Goal: Task Accomplishment & Management: Use online tool/utility

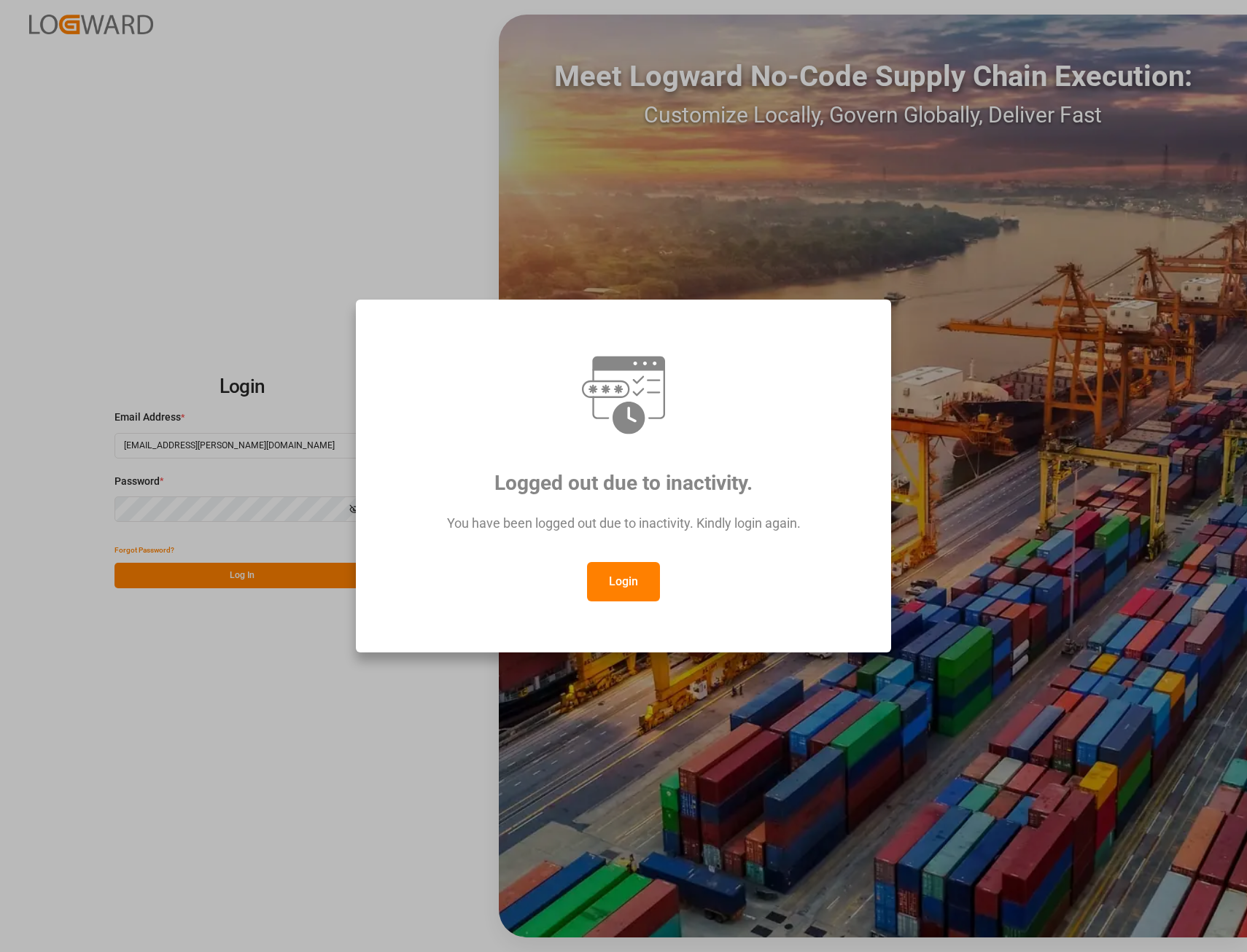
click at [610, 571] on button "Login" at bounding box center [623, 582] width 73 height 40
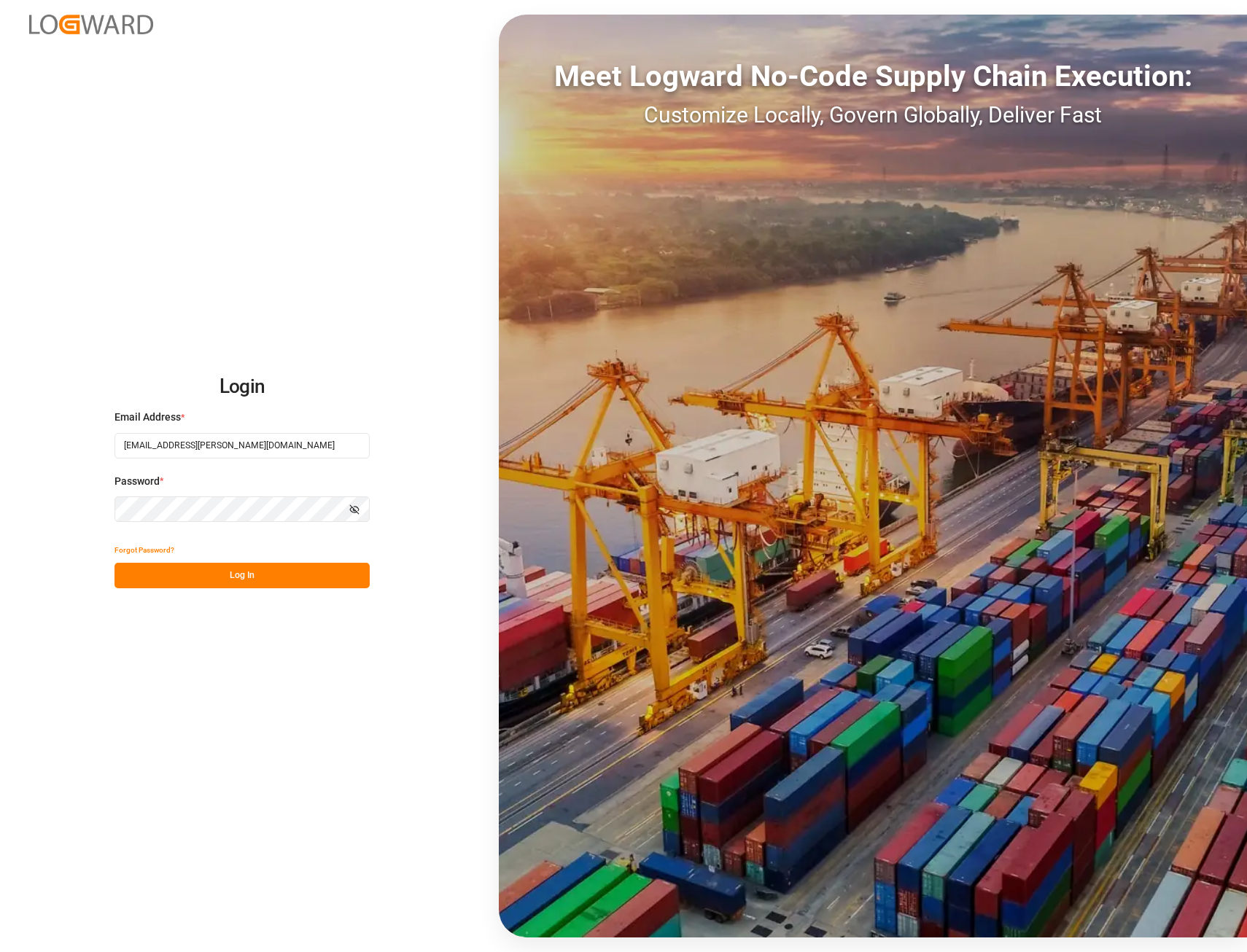
click at [252, 575] on button "Log In" at bounding box center [242, 576] width 255 height 25
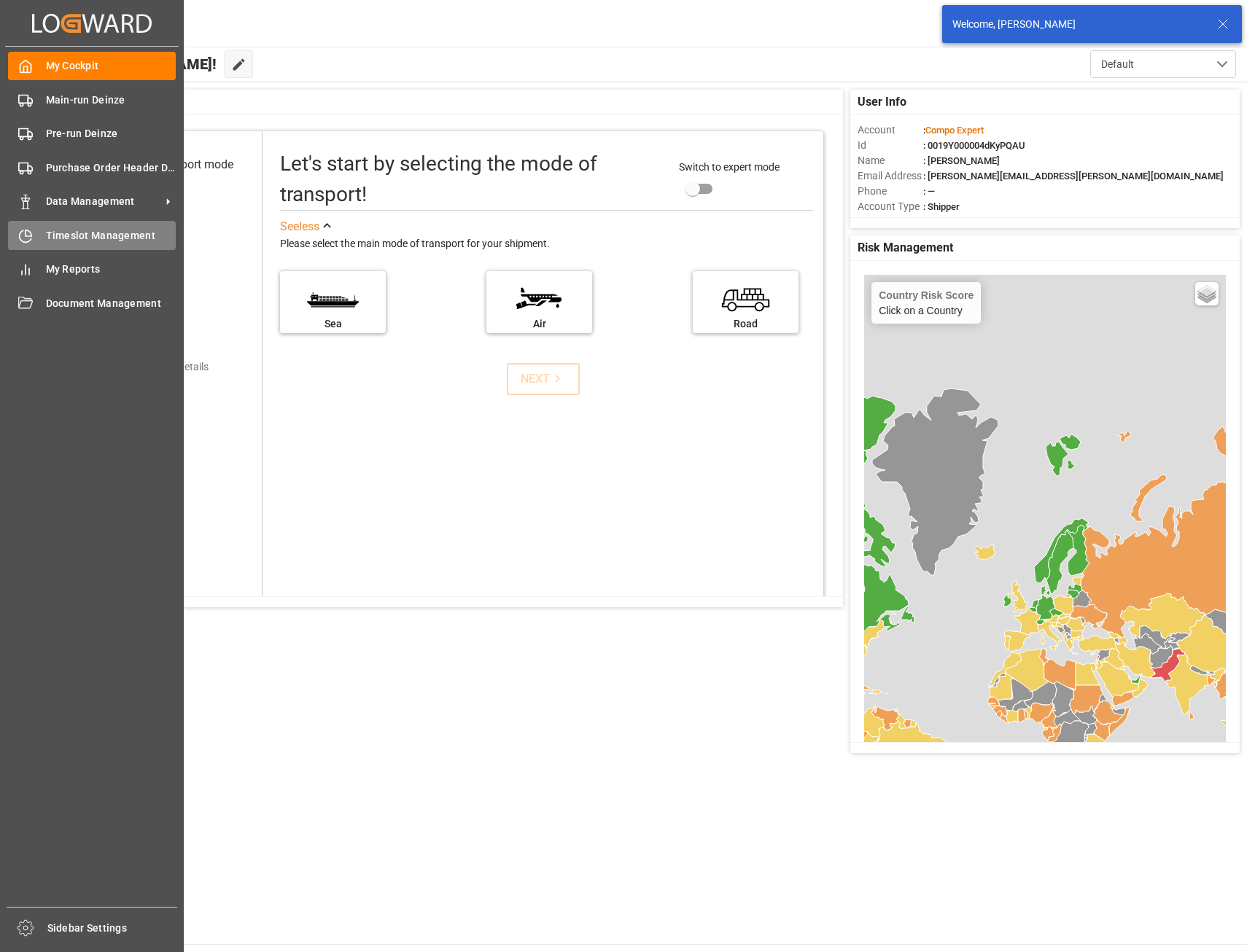
click at [52, 235] on span "Timeslot Management" at bounding box center [111, 235] width 130 height 15
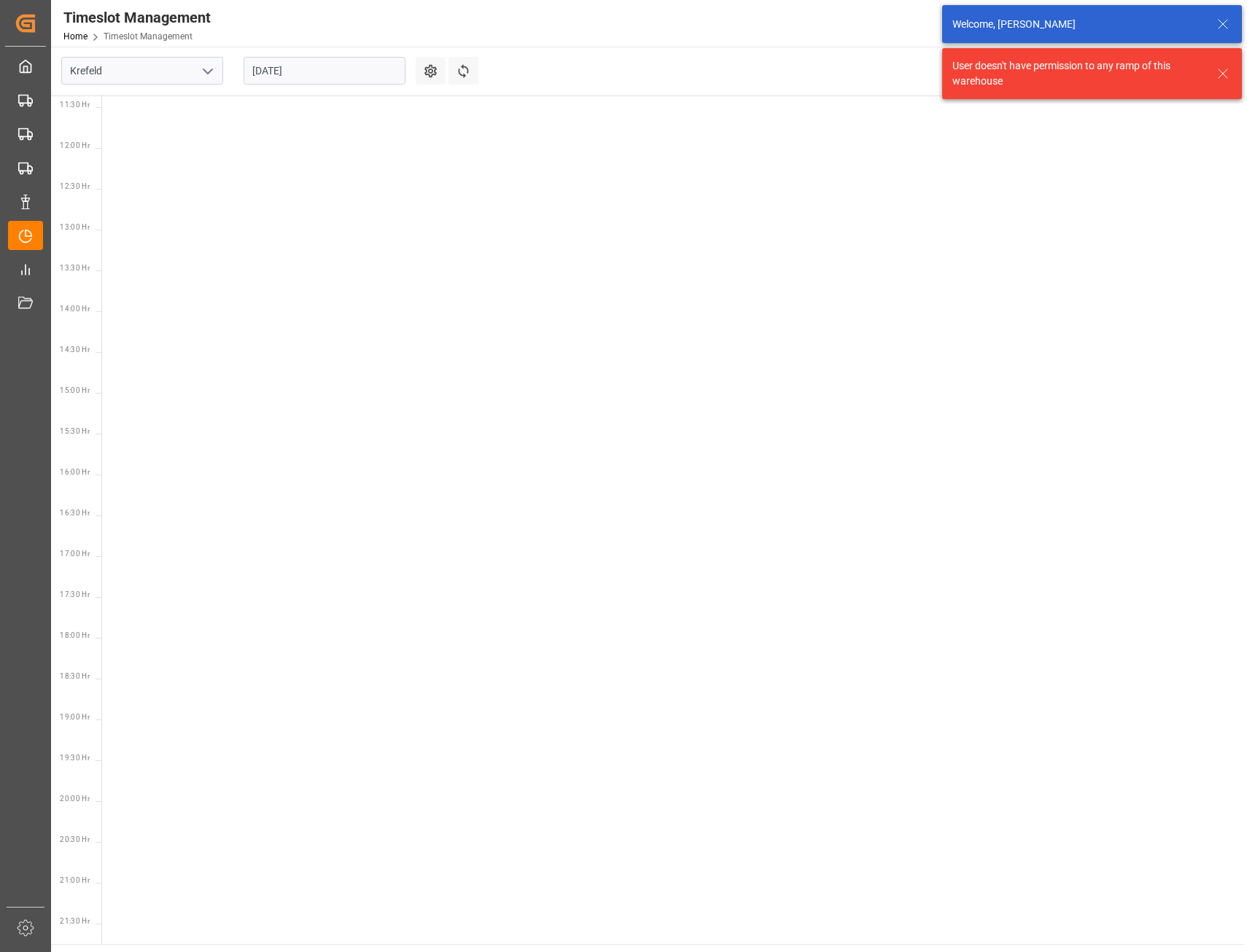
scroll to position [1112, 0]
click at [210, 64] on icon "open menu" at bounding box center [207, 71] width 17 height 17
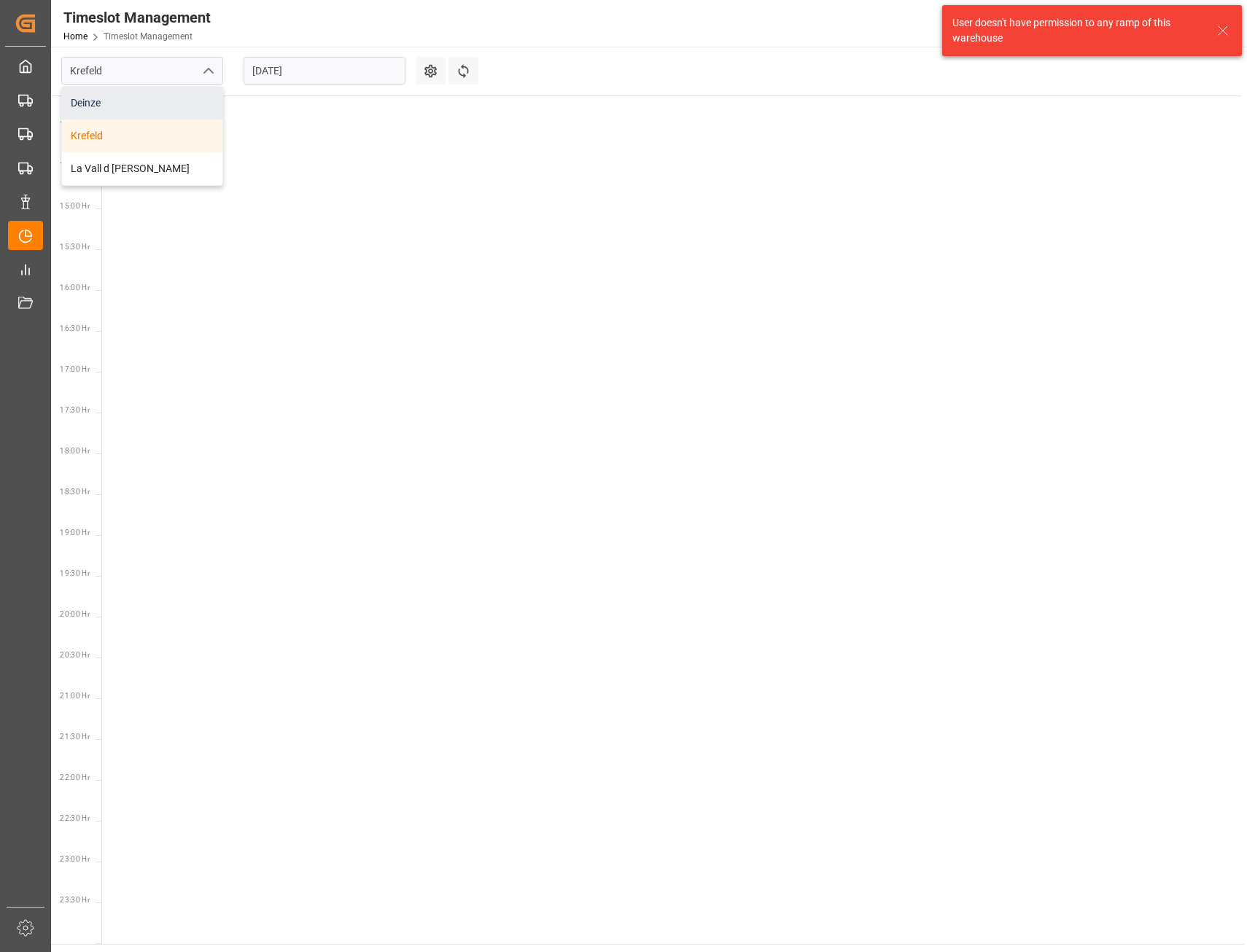
click at [104, 106] on div "Deinze" at bounding box center [142, 103] width 160 height 33
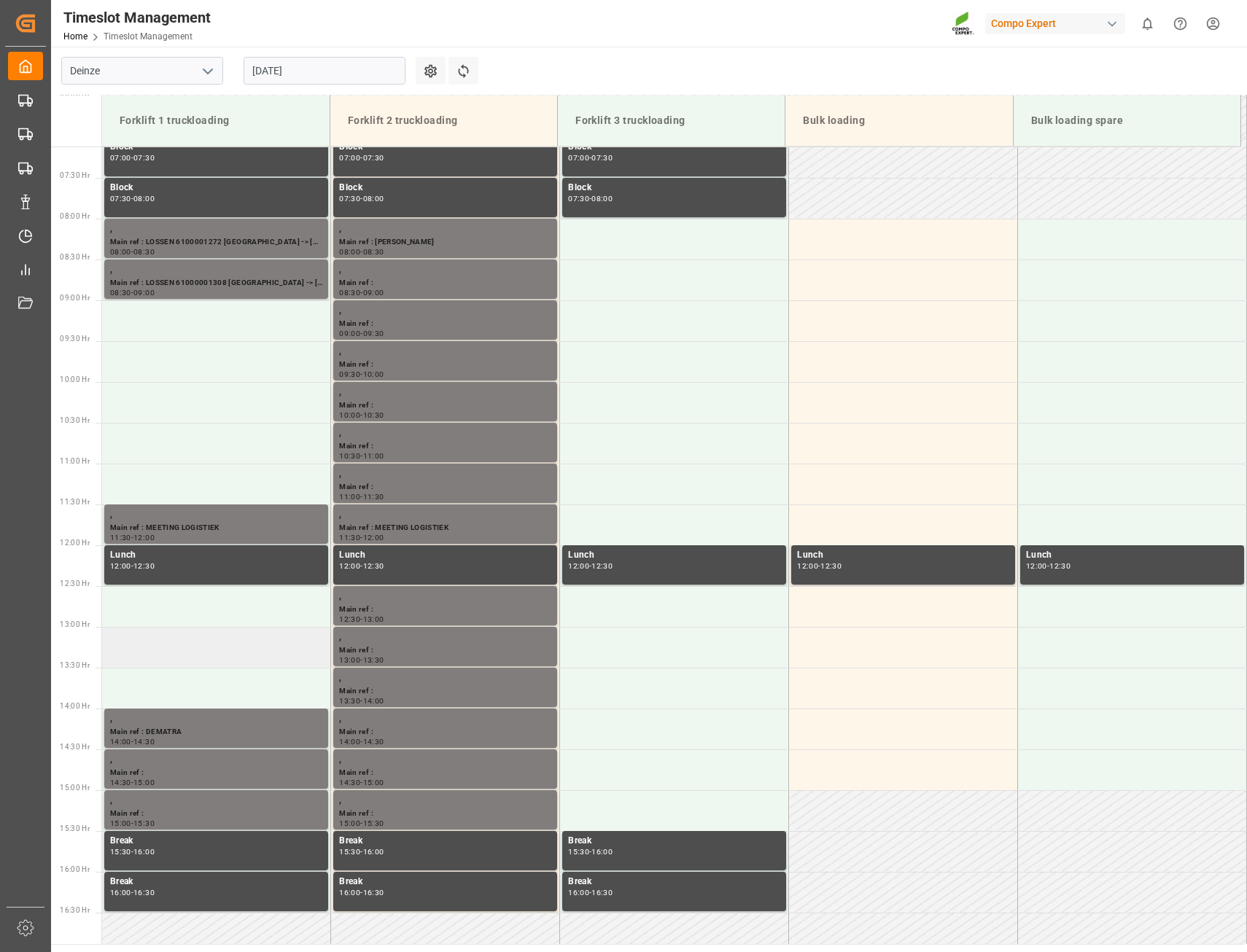
scroll to position [579, 0]
